Goal: Transaction & Acquisition: Purchase product/service

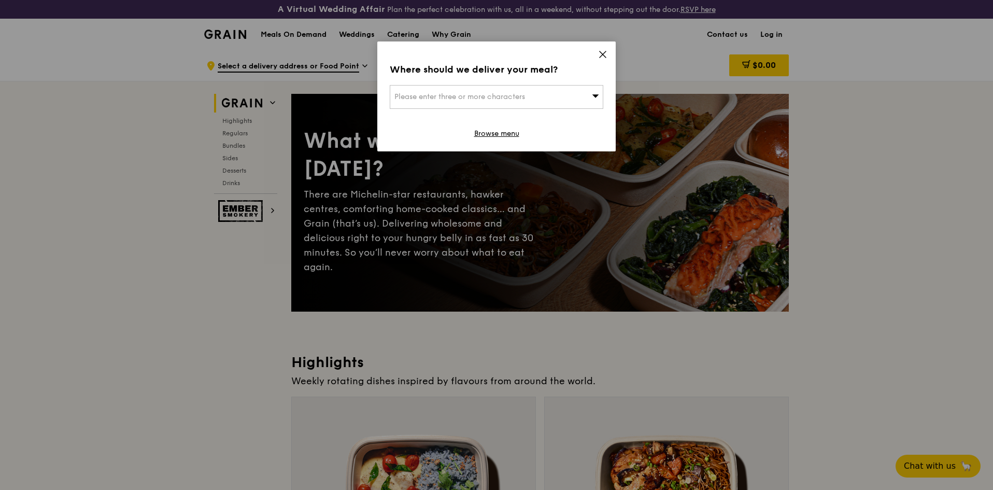
click at [607, 48] on div "Where should we deliver your meal? Please enter three or more characters Browse…" at bounding box center [496, 96] width 238 height 110
click at [602, 53] on icon at bounding box center [603, 54] width 6 height 6
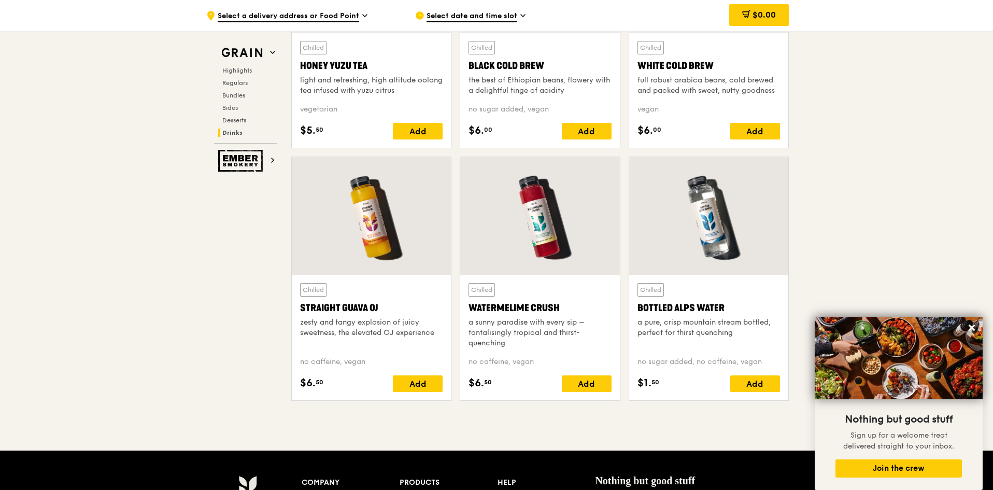
scroll to position [3992, 0]
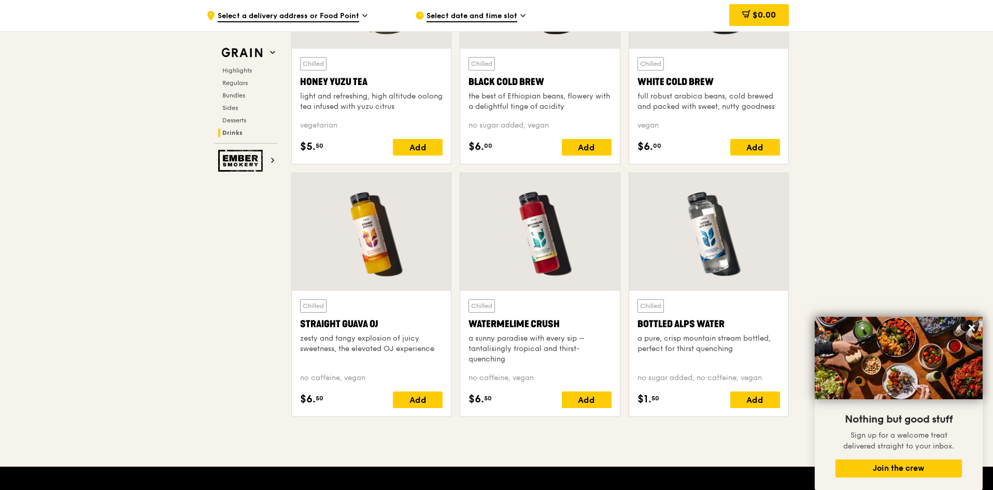
drag, startPoint x: 986, startPoint y: 52, endPoint x: 995, endPoint y: 33, distance: 20.9
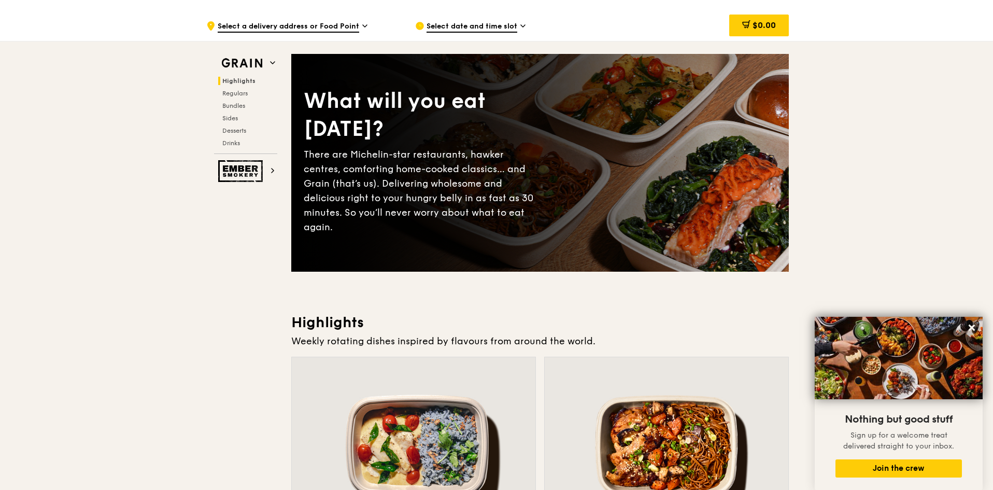
scroll to position [0, 0]
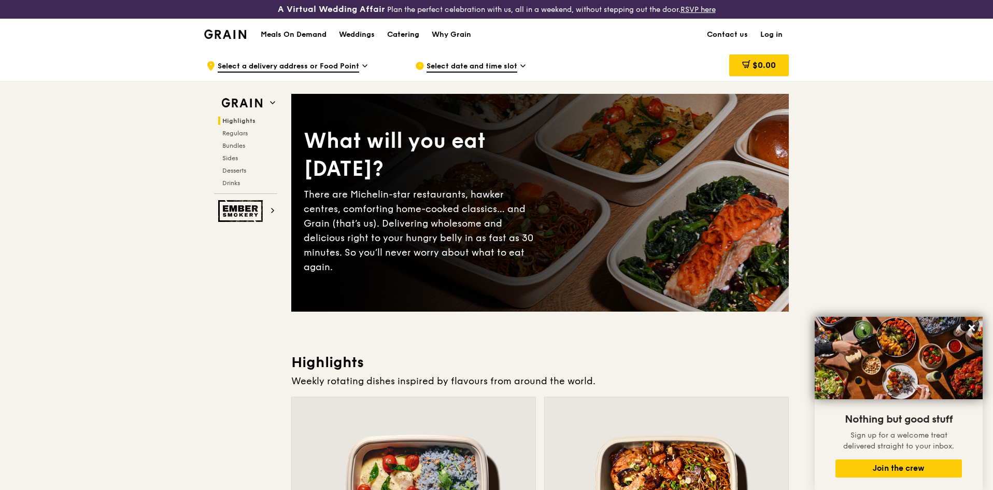
click at [403, 35] on div "Catering" at bounding box center [403, 34] width 32 height 31
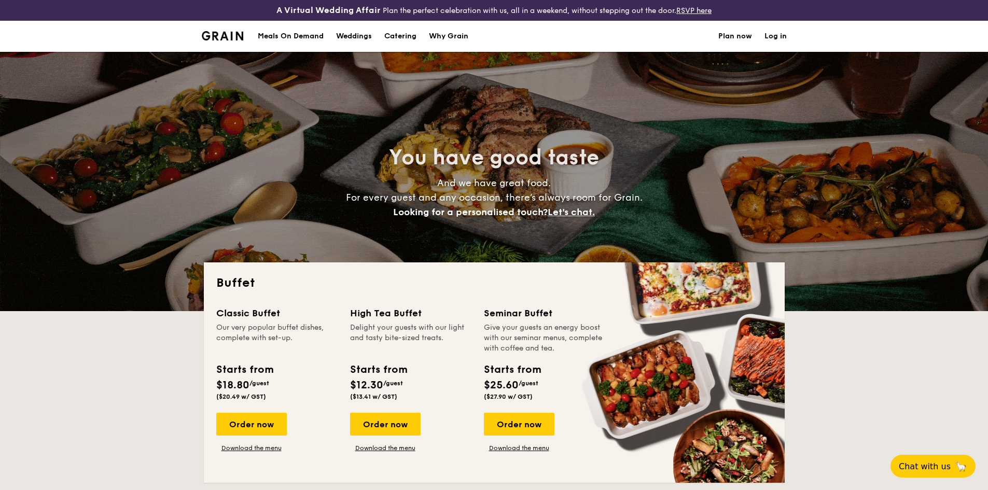
select select
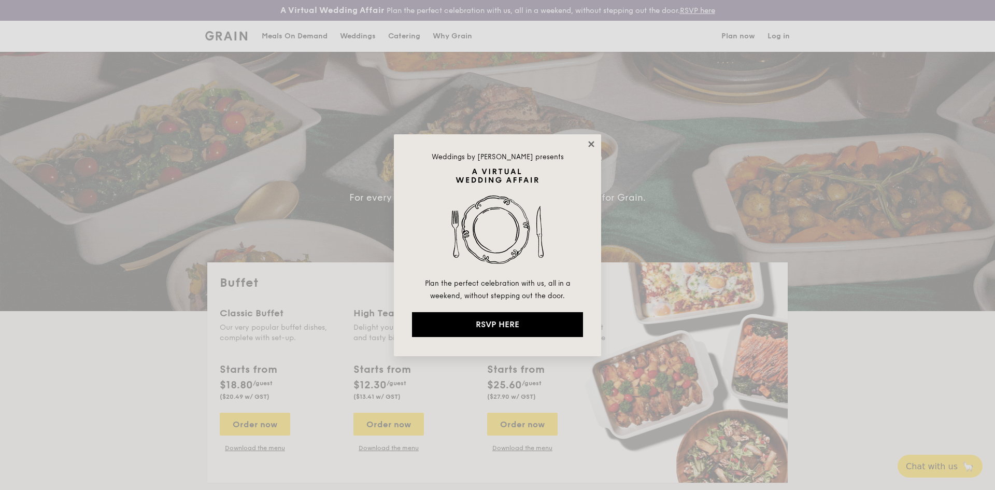
click at [591, 142] on icon at bounding box center [591, 143] width 9 height 9
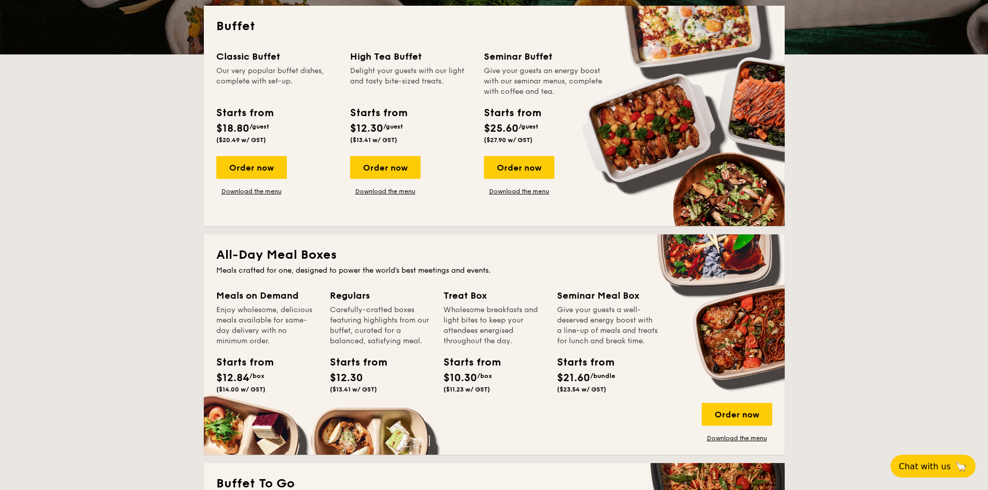
scroll to position [207, 0]
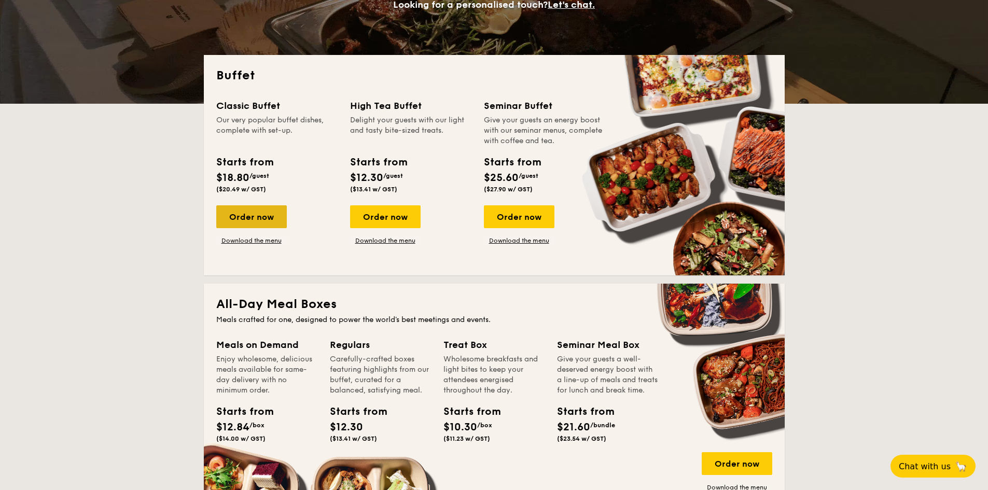
click at [232, 211] on div "Order now" at bounding box center [251, 216] width 71 height 23
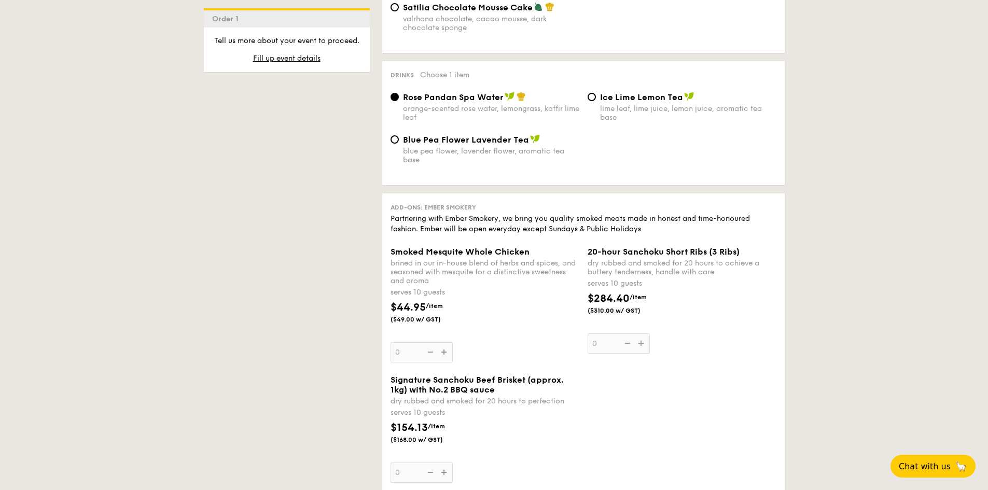
scroll to position [985, 0]
